Goal: Find contact information: Obtain details needed to contact an individual or organization

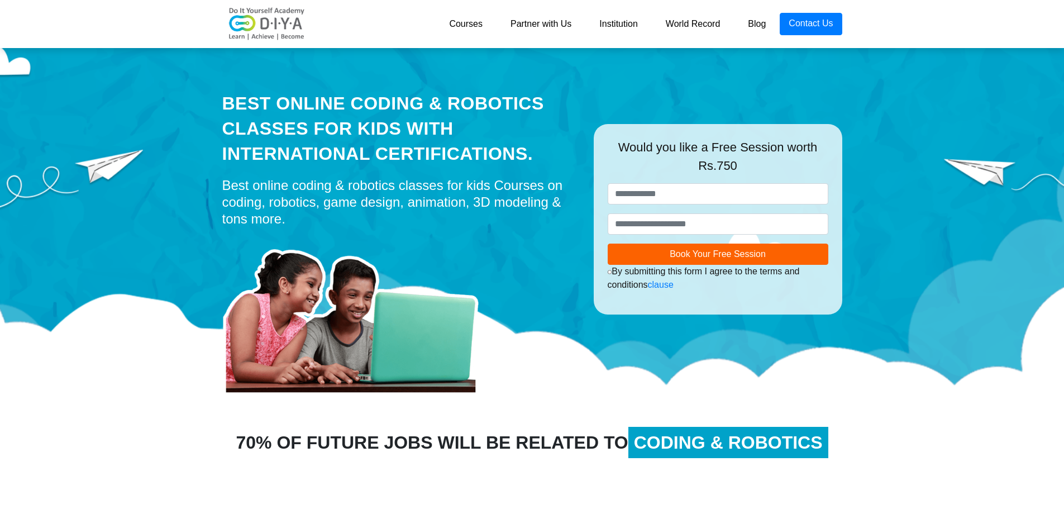
click at [547, 26] on link "Partner with Us" at bounding box center [541, 24] width 89 height 22
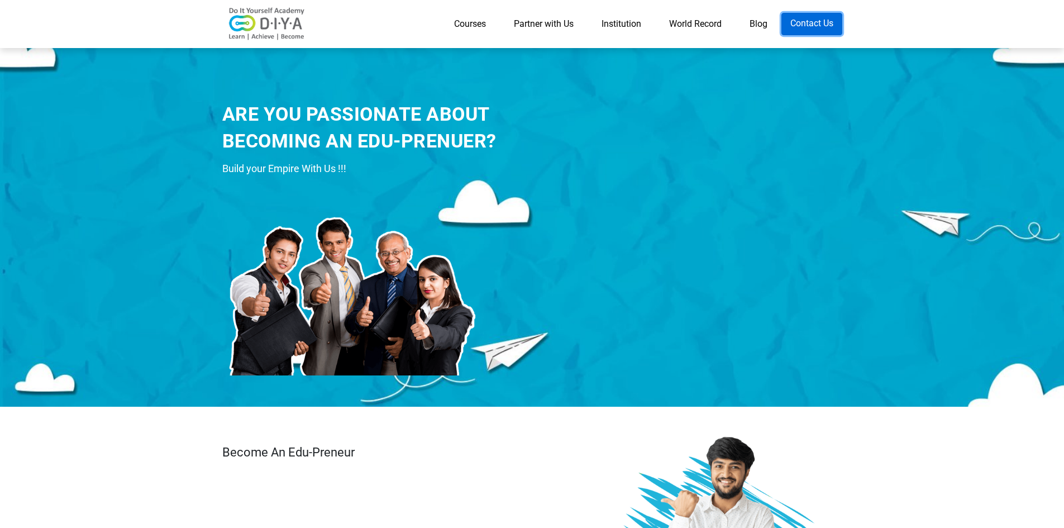
click at [813, 28] on link "Contact Us" at bounding box center [811, 24] width 61 height 22
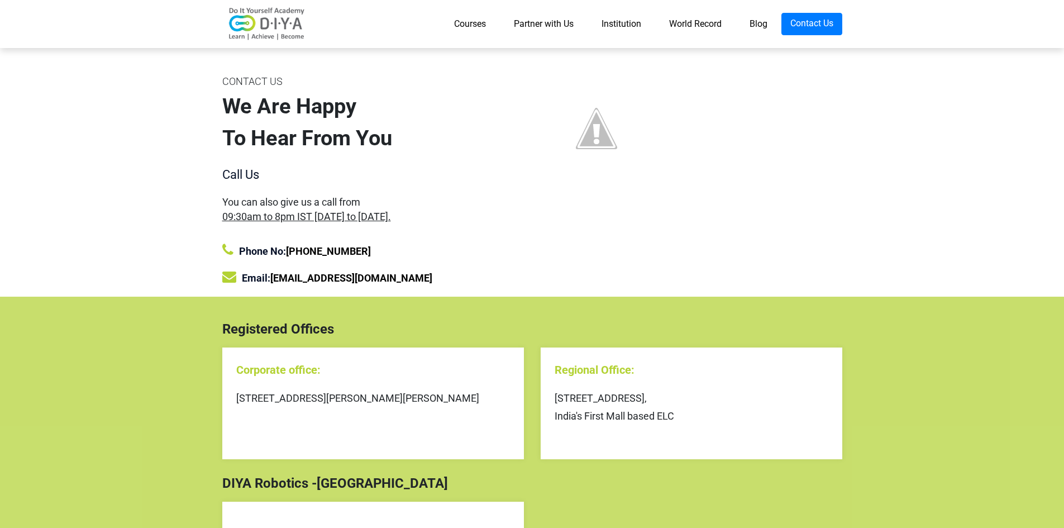
click at [554, 26] on link "Partner with Us" at bounding box center [544, 24] width 88 height 22
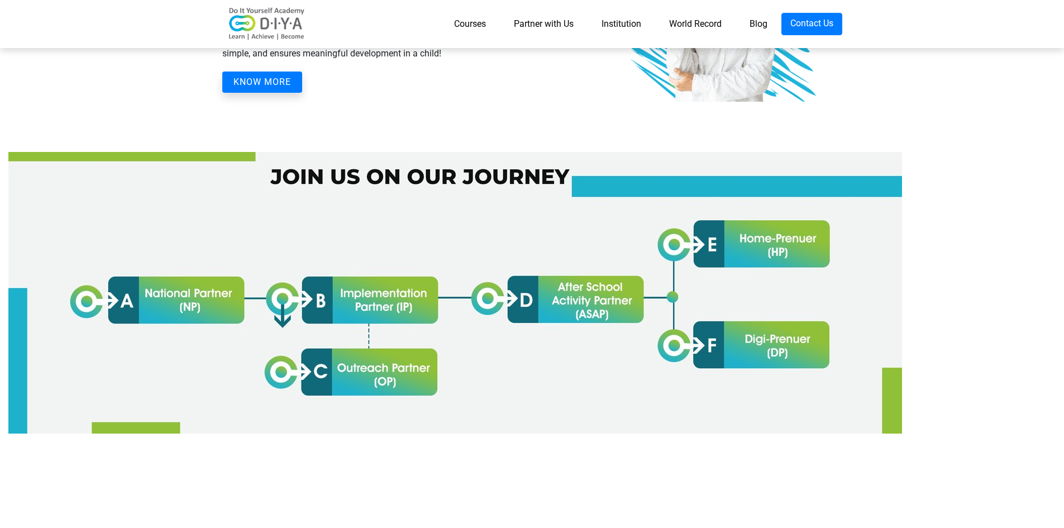
scroll to position [503, 0]
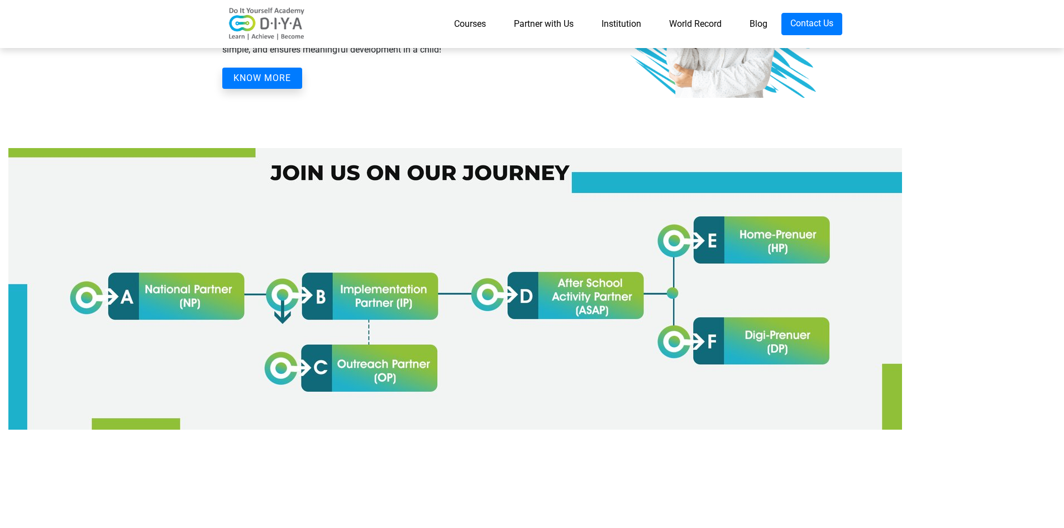
click at [583, 312] on img at bounding box center [455, 289] width 894 height 282
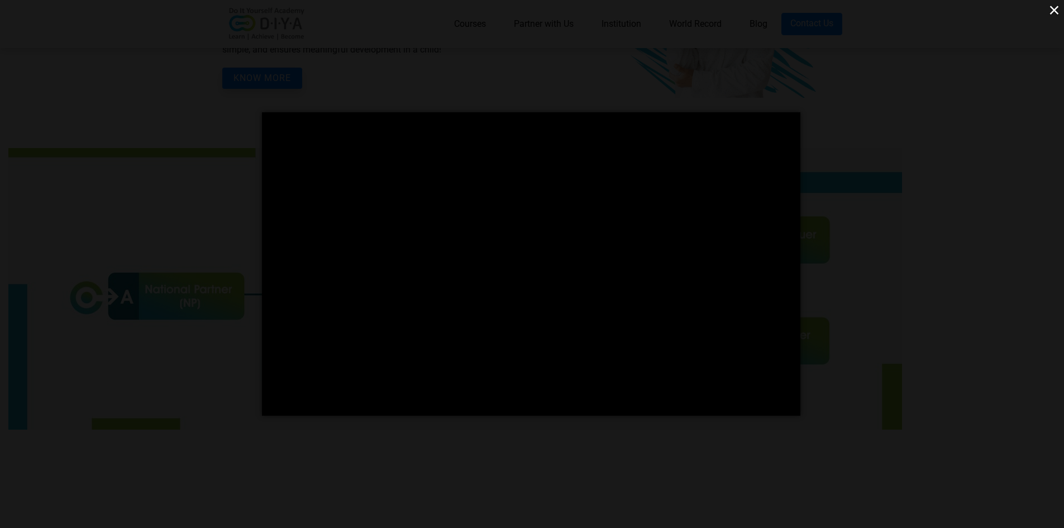
click at [917, 318] on div "</div> ×" at bounding box center [532, 264] width 1064 height 528
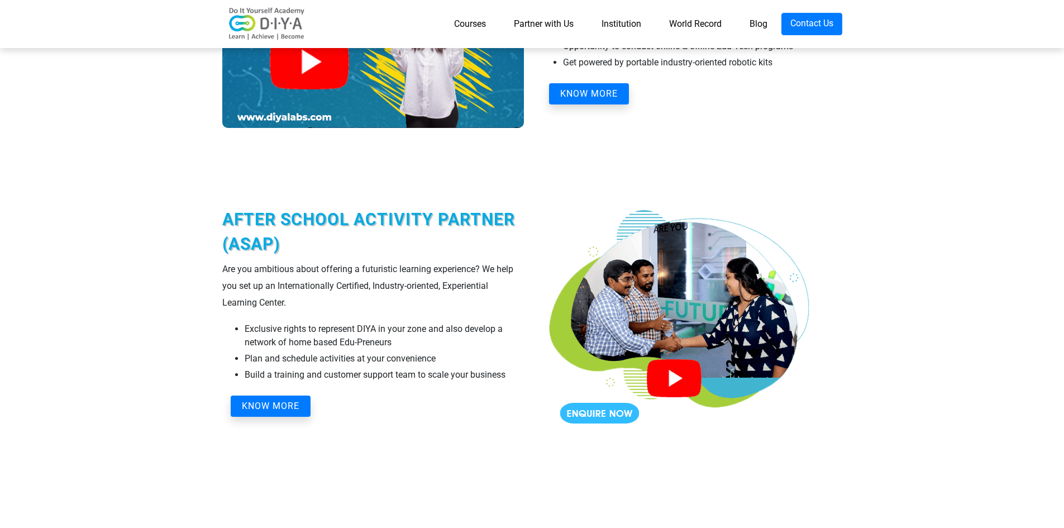
scroll to position [1564, 0]
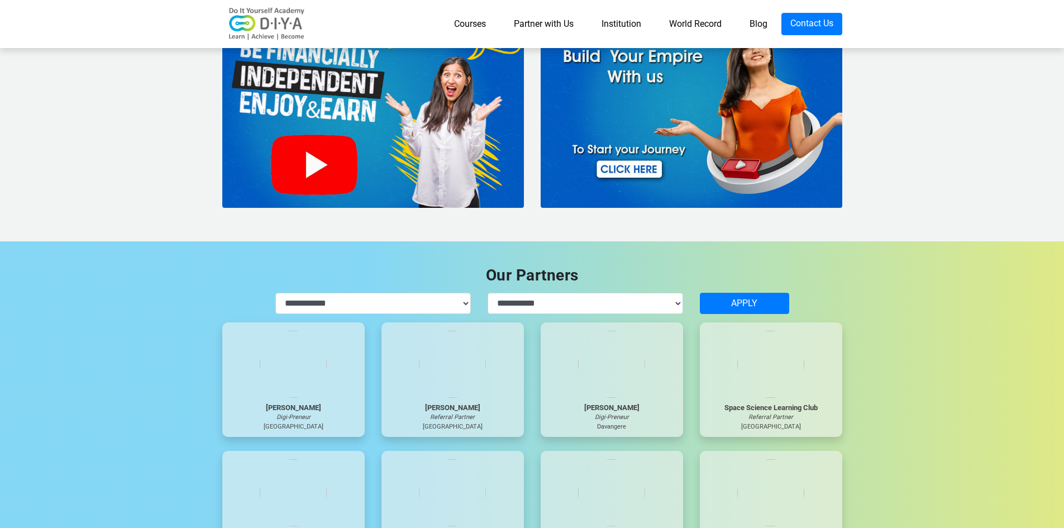
scroll to position [2863, 0]
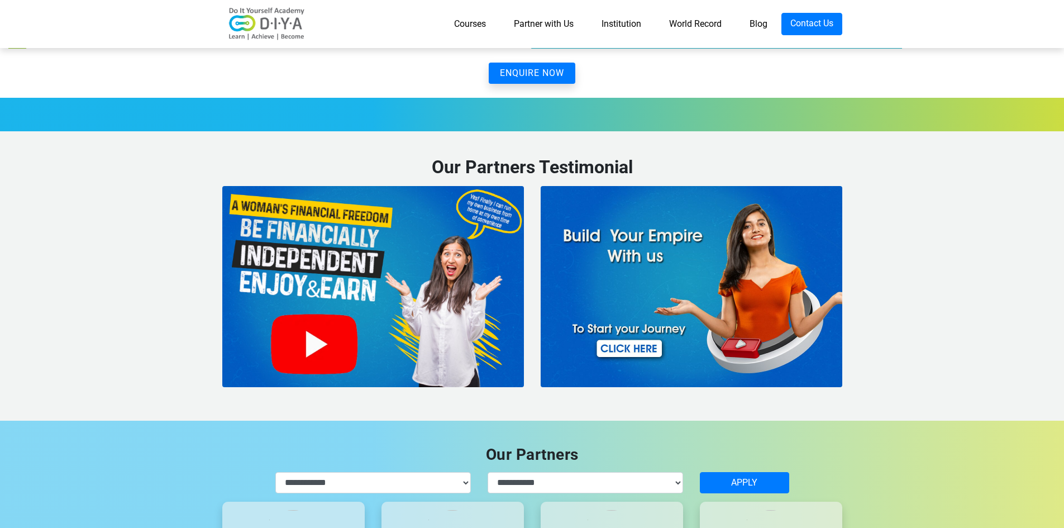
click at [335, 342] on img at bounding box center [373, 286] width 302 height 201
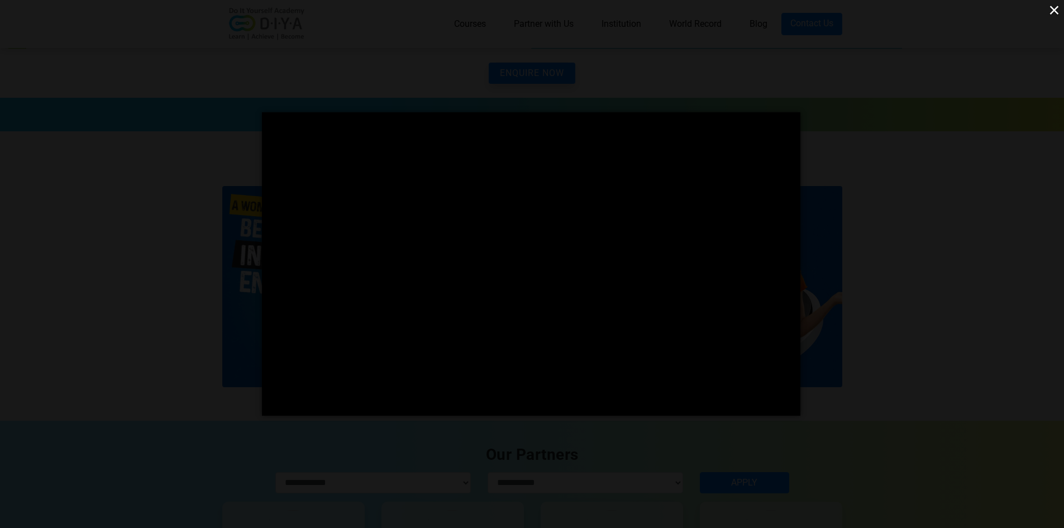
click at [832, 173] on div "</div> ×" at bounding box center [532, 264] width 1064 height 528
